Goal: Complete application form

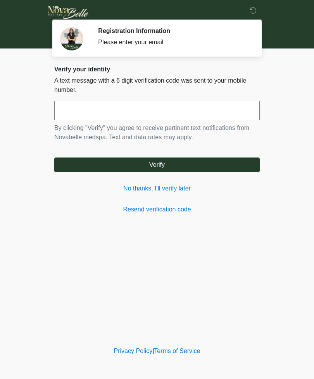
click at [199, 115] on input "text" at bounding box center [156, 110] width 205 height 19
type input "******"
click at [209, 162] on button "Verify" at bounding box center [156, 164] width 205 height 15
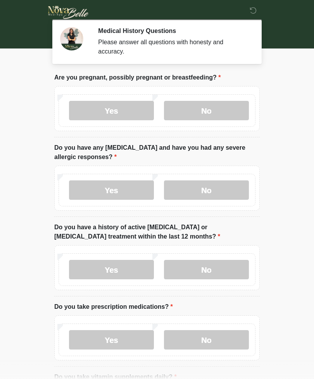
click at [224, 108] on label "No" at bounding box center [206, 110] width 85 height 19
click at [222, 192] on label "No" at bounding box center [206, 189] width 85 height 19
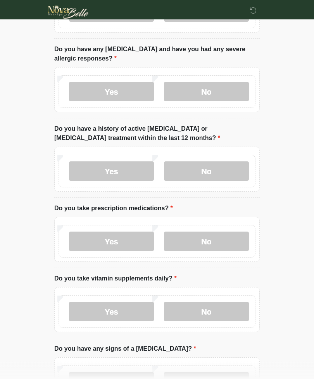
scroll to position [98, 0]
click at [222, 168] on label "No" at bounding box center [206, 170] width 85 height 19
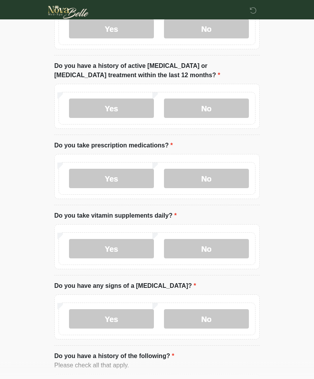
scroll to position [161, 0]
click at [114, 182] on label "Yes" at bounding box center [111, 178] width 85 height 19
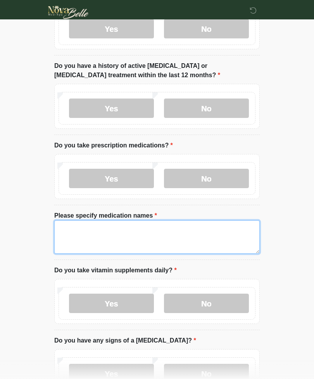
click at [188, 236] on textarea "Please specify medication names" at bounding box center [156, 236] width 205 height 33
type textarea "*******"
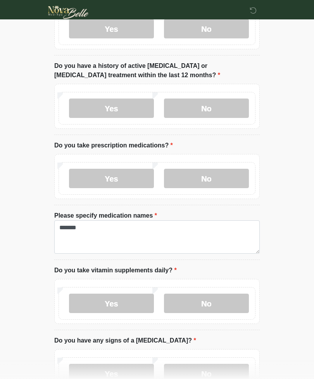
click at [298, 217] on html "‎ ‎ Medical History Questions Please answer all questions with honesty and accu…" at bounding box center [157, 28] width 314 height 379
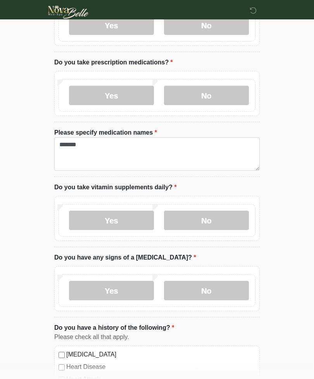
scroll to position [244, 0]
click at [210, 227] on label "No" at bounding box center [206, 219] width 85 height 19
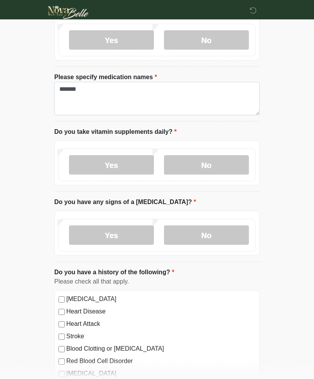
click at [221, 234] on label "No" at bounding box center [206, 234] width 85 height 19
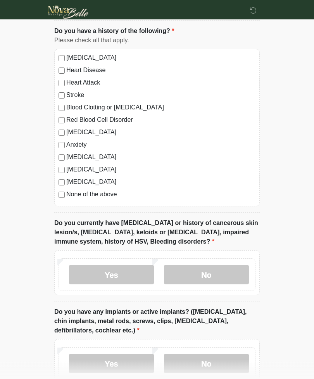
scroll to position [541, 0]
click at [219, 275] on label "No" at bounding box center [206, 274] width 85 height 19
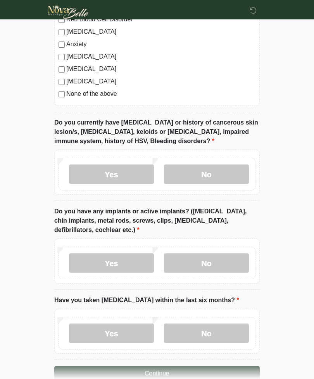
scroll to position [642, 0]
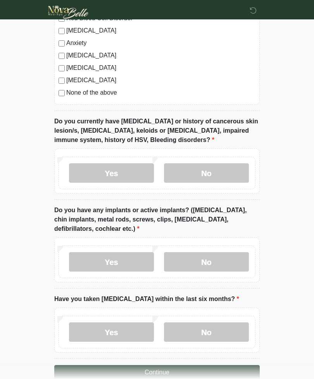
click at [224, 261] on label "No" at bounding box center [206, 261] width 85 height 19
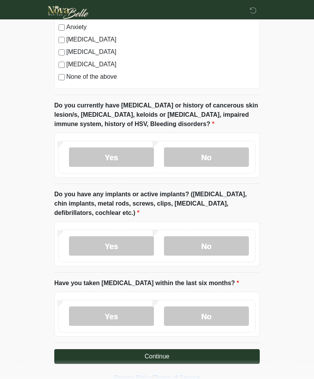
click at [213, 310] on label "No" at bounding box center [206, 315] width 85 height 19
click at [199, 353] on button "Continue" at bounding box center [156, 356] width 205 height 15
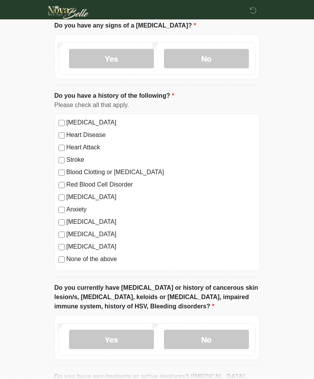
scroll to position [0, 0]
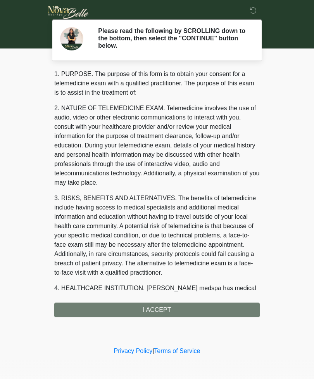
click at [215, 308] on div "1. PURPOSE. The purpose of this form is to obtain your consent for a telemedici…" at bounding box center [156, 193] width 205 height 248
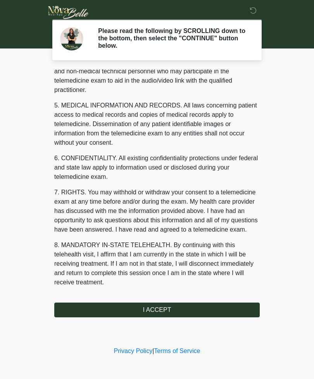
scroll to position [226, 0]
click at [178, 307] on button "I ACCEPT" at bounding box center [156, 309] width 205 height 15
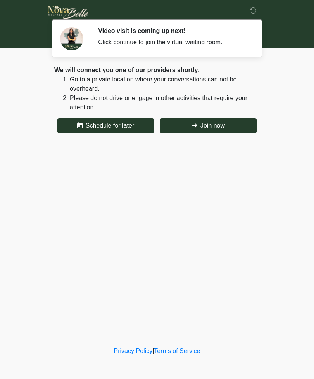
click at [205, 131] on button "Join now" at bounding box center [208, 125] width 96 height 15
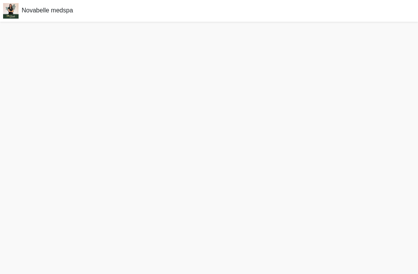
scroll to position [2, 0]
